Goal: Information Seeking & Learning: Learn about a topic

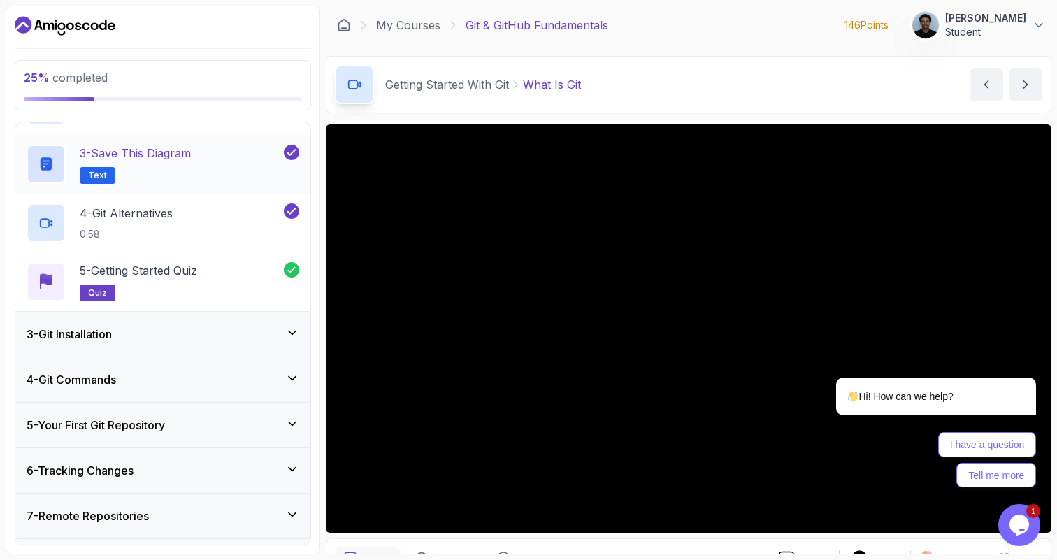
scroll to position [280, 0]
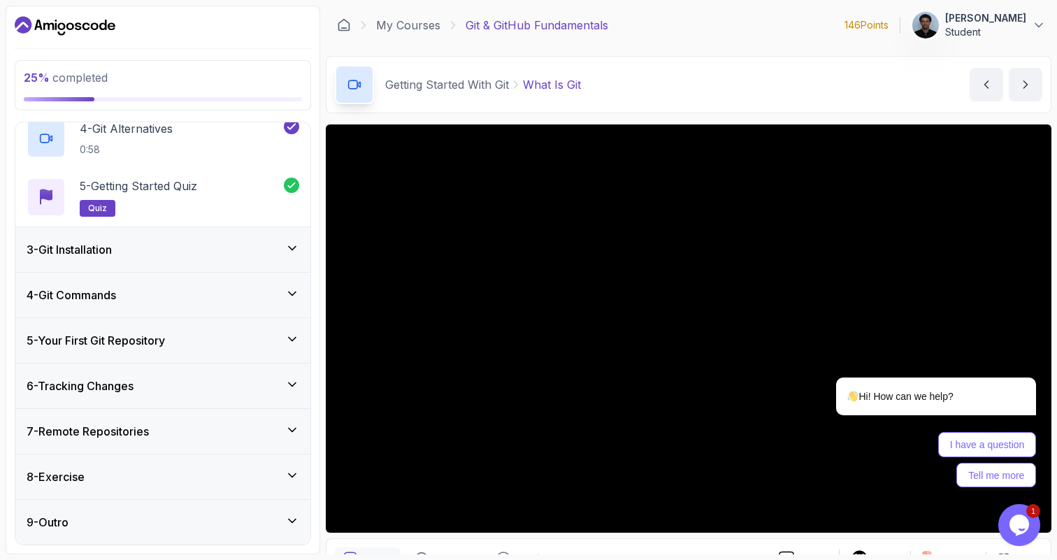
click at [111, 244] on h3 "3 - Git Installation" at bounding box center [69, 249] width 85 height 17
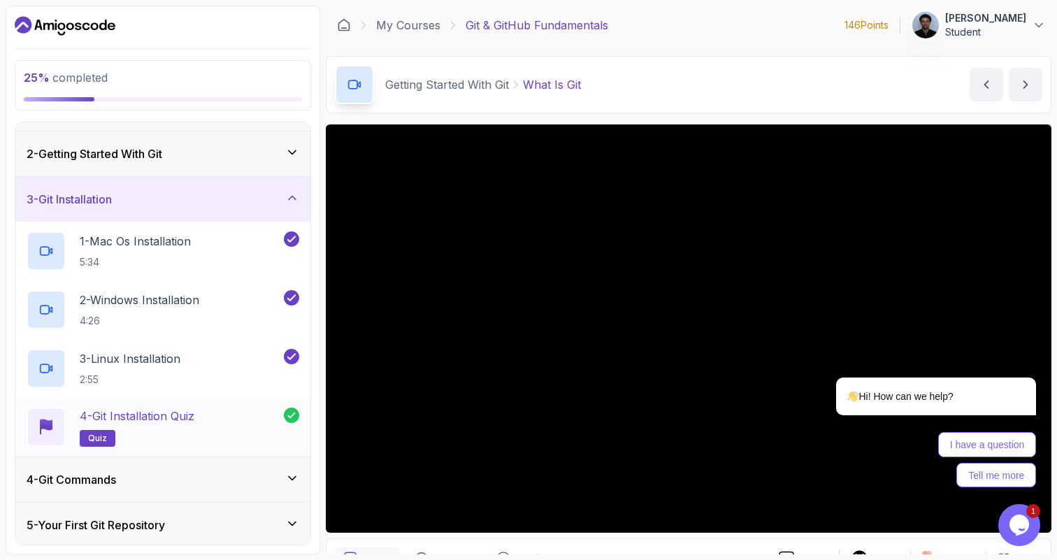
scroll to position [71, 0]
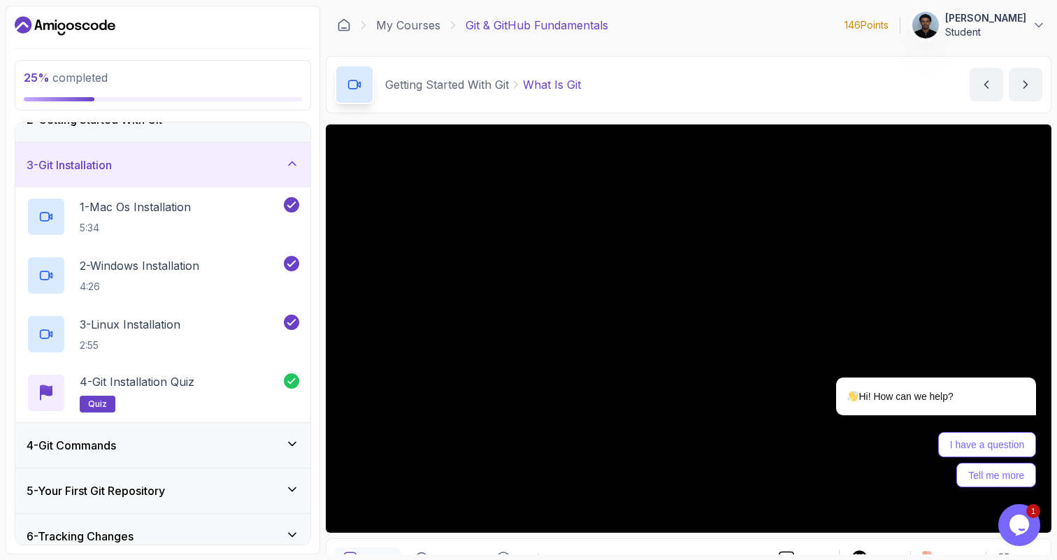
click at [94, 441] on h3 "4 - Git Commands" at bounding box center [72, 445] width 90 height 17
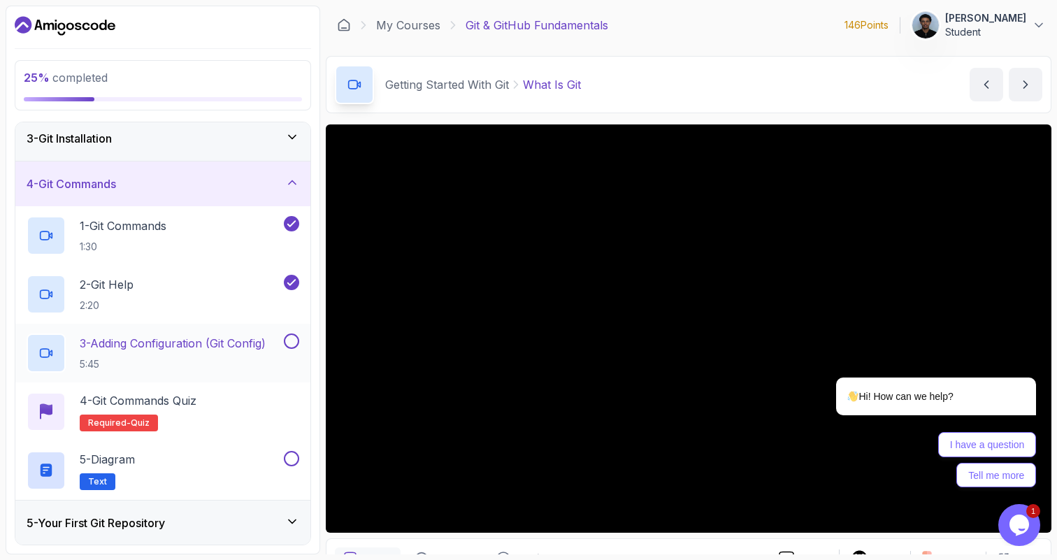
scroll to position [101, 0]
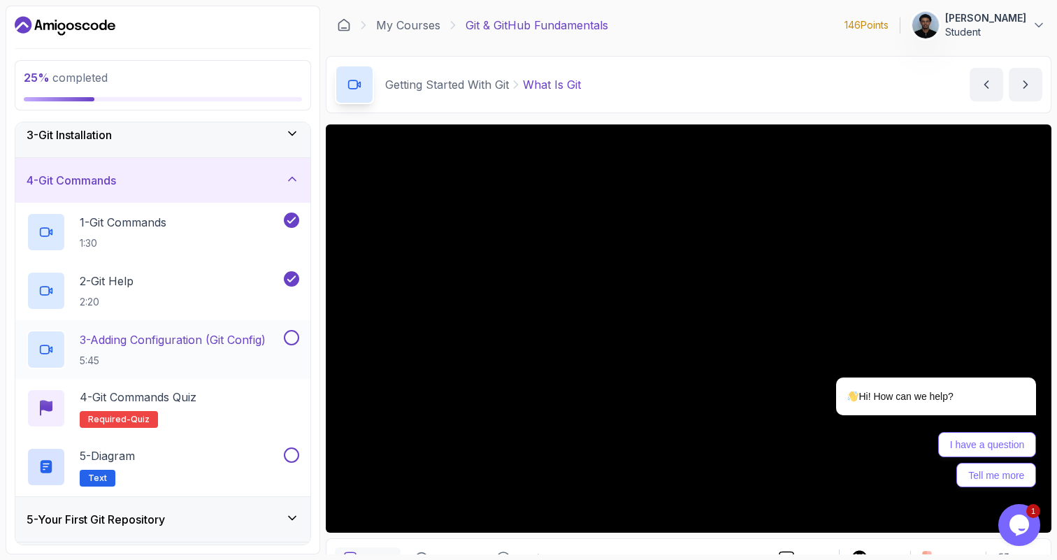
click at [150, 343] on p "3 - Adding Configuration (Git Config)" at bounding box center [173, 340] width 186 height 17
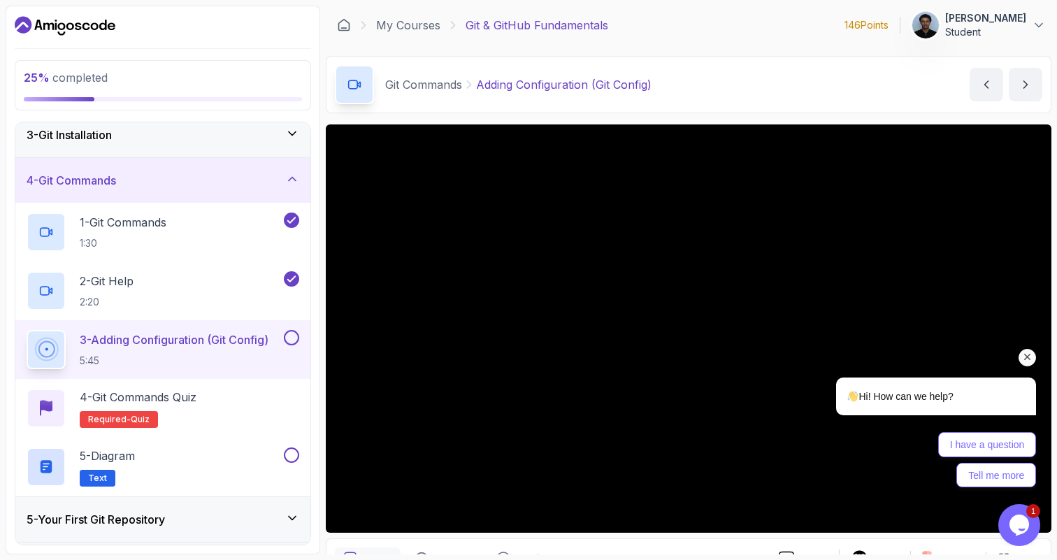
click at [1024, 362] on icon "Chat attention grabber" at bounding box center [1028, 357] width 13 height 13
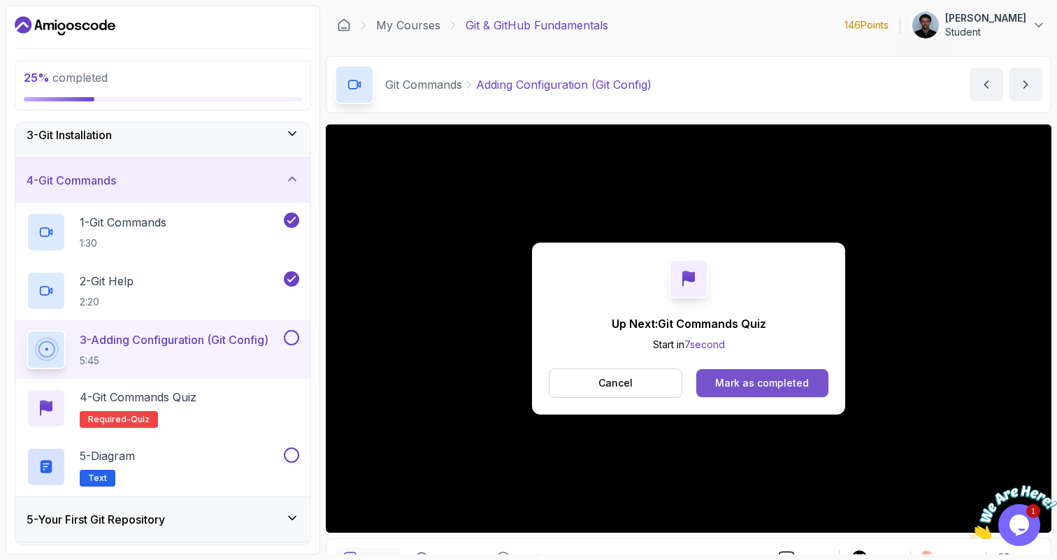
click at [775, 387] on div "Mark as completed" at bounding box center [762, 383] width 94 height 14
